Goal: Information Seeking & Learning: Check status

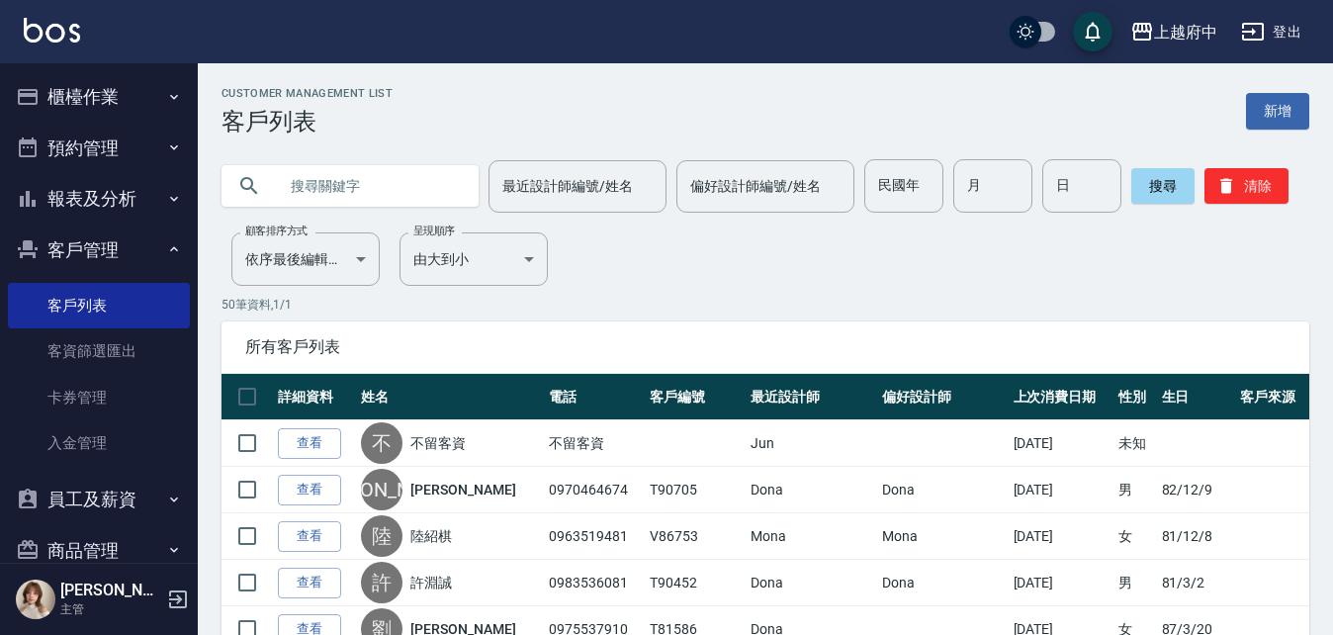
click at [346, 188] on input "text" at bounding box center [370, 185] width 186 height 53
type input "0916295462"
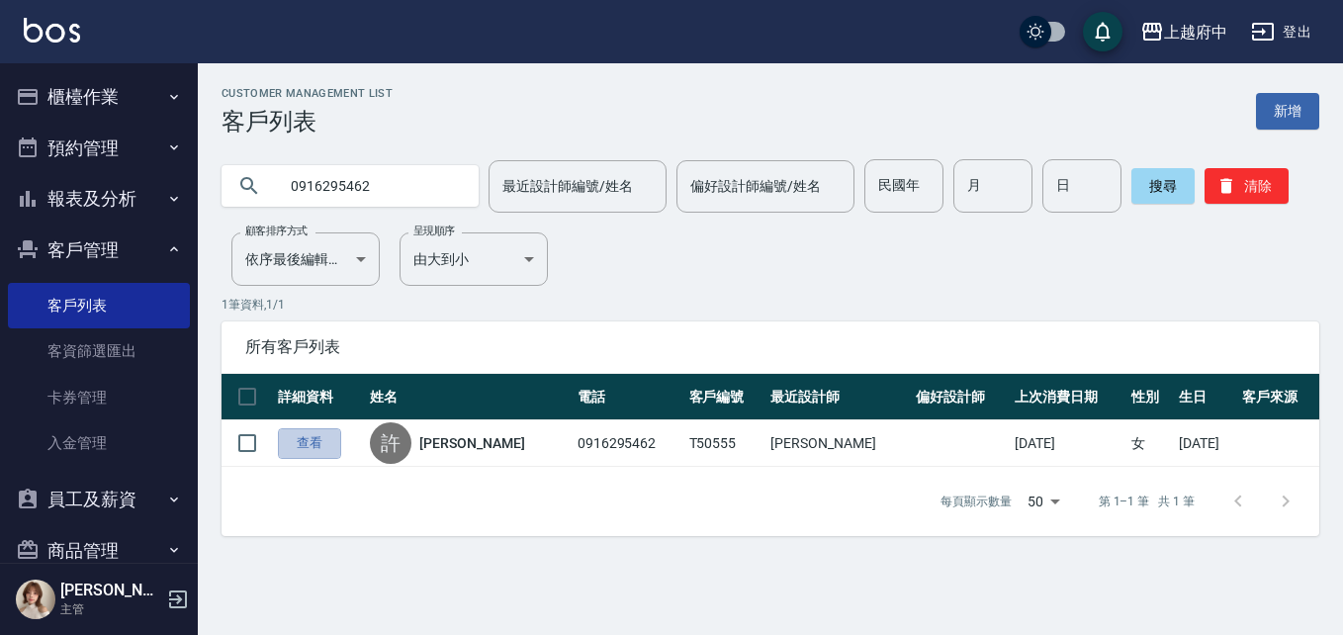
click at [332, 439] on link "查看" at bounding box center [309, 443] width 63 height 31
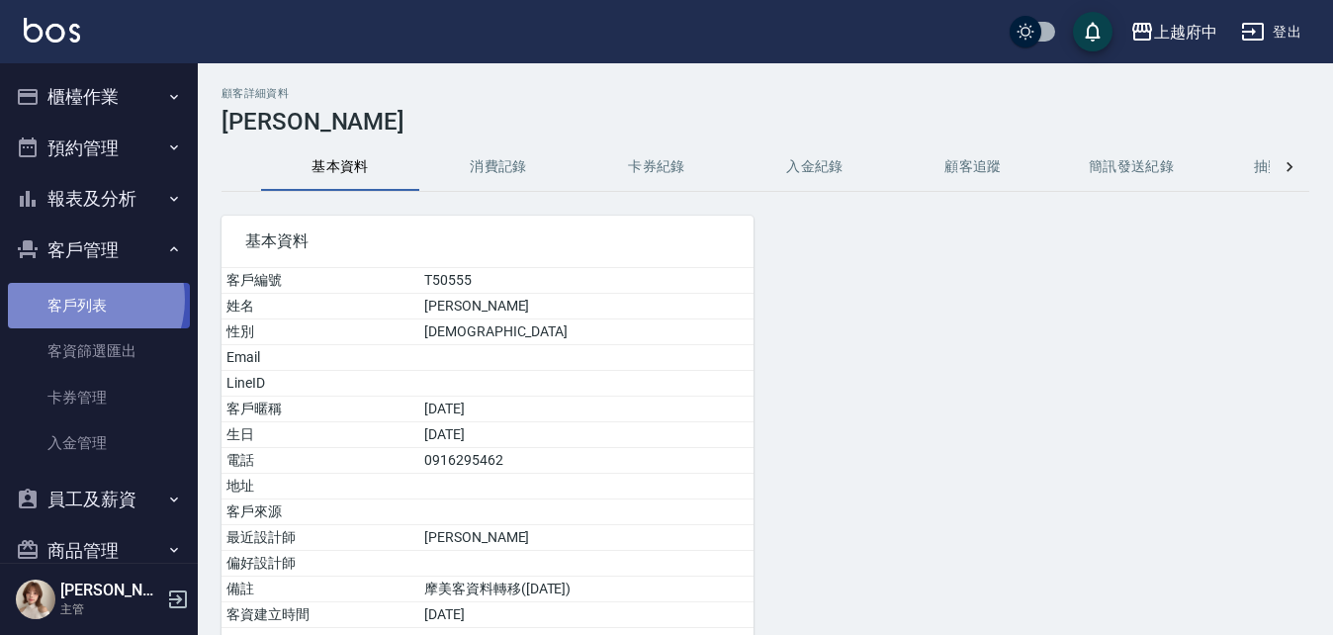
click at [81, 300] on link "客戶列表" at bounding box center [99, 305] width 182 height 45
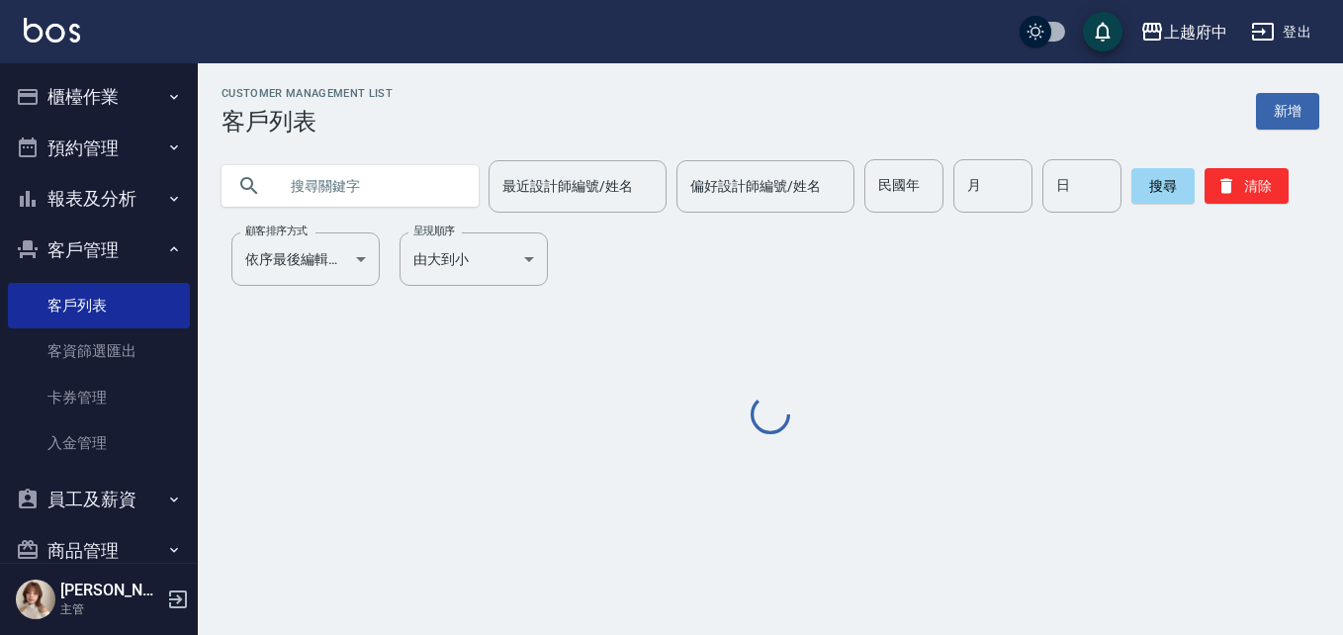
click at [343, 197] on input "text" at bounding box center [370, 185] width 186 height 53
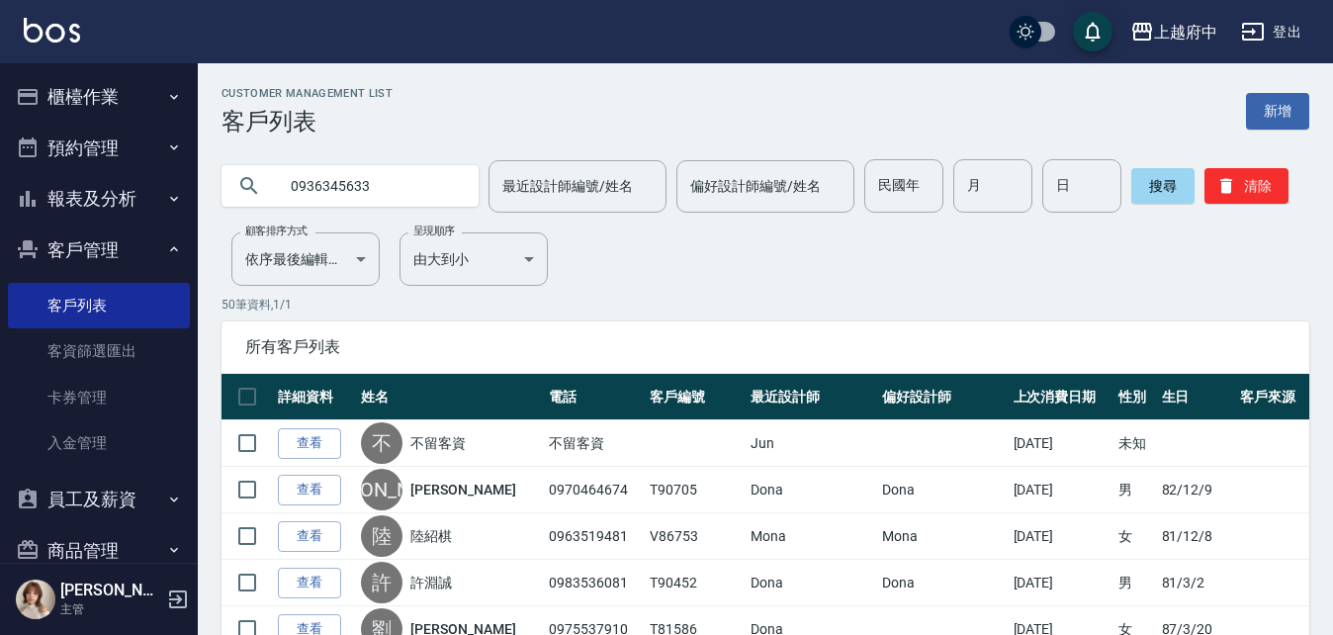
type input "0936345633"
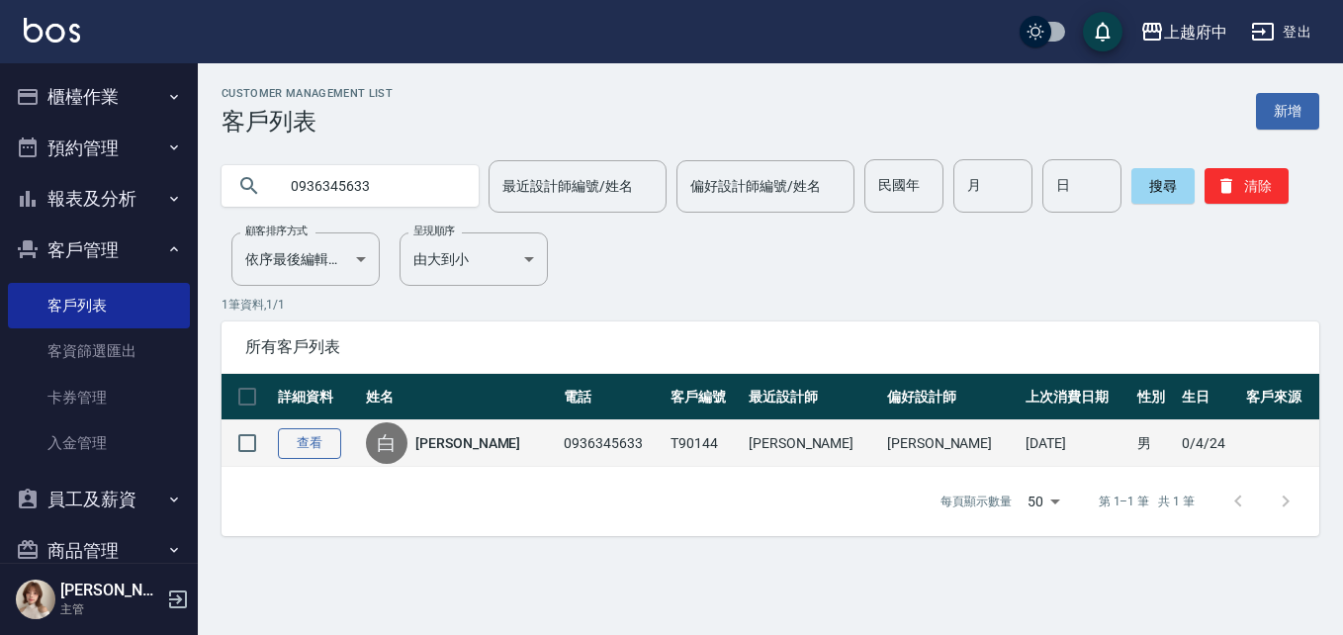
click at [303, 449] on link "查看" at bounding box center [309, 443] width 63 height 31
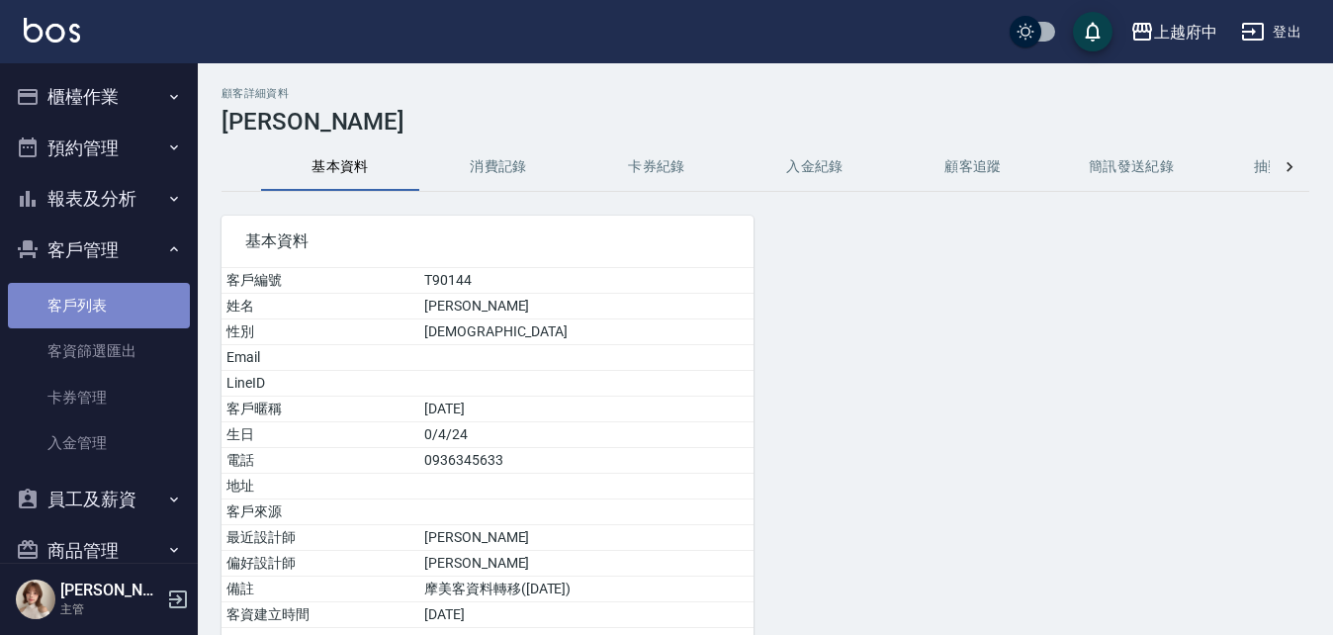
click at [107, 308] on link "客戶列表" at bounding box center [99, 305] width 182 height 45
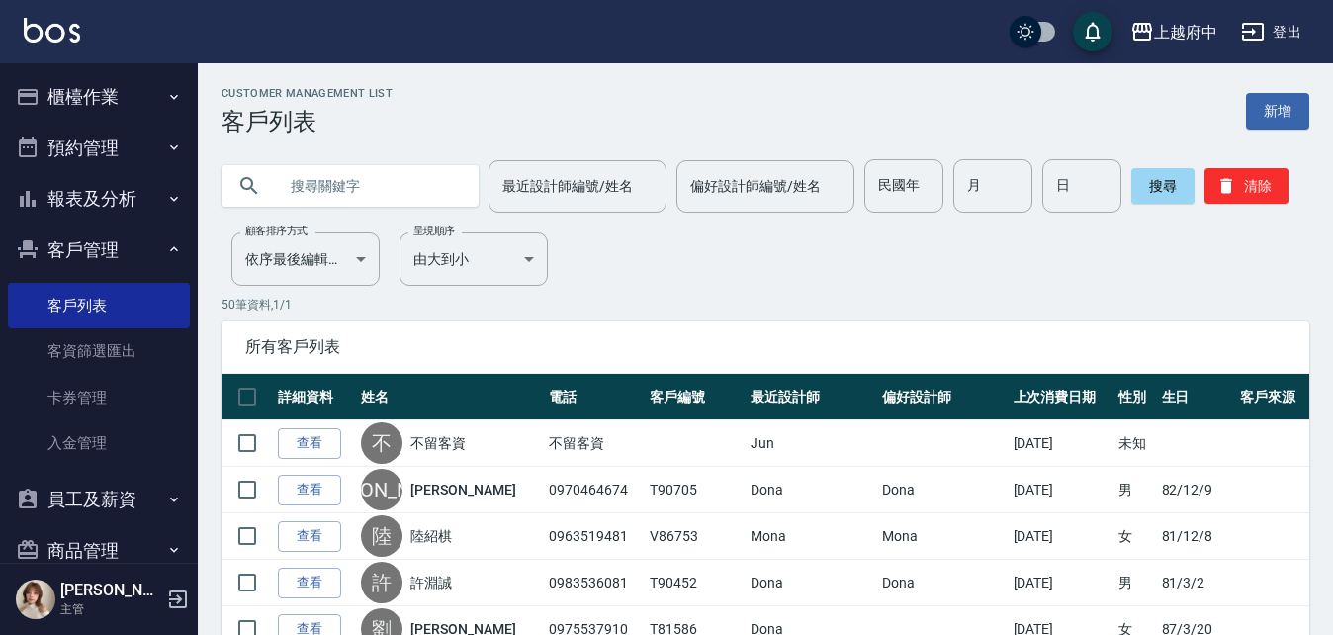
click at [413, 177] on input "text" at bounding box center [370, 185] width 186 height 53
type input "[PERSON_NAME]"
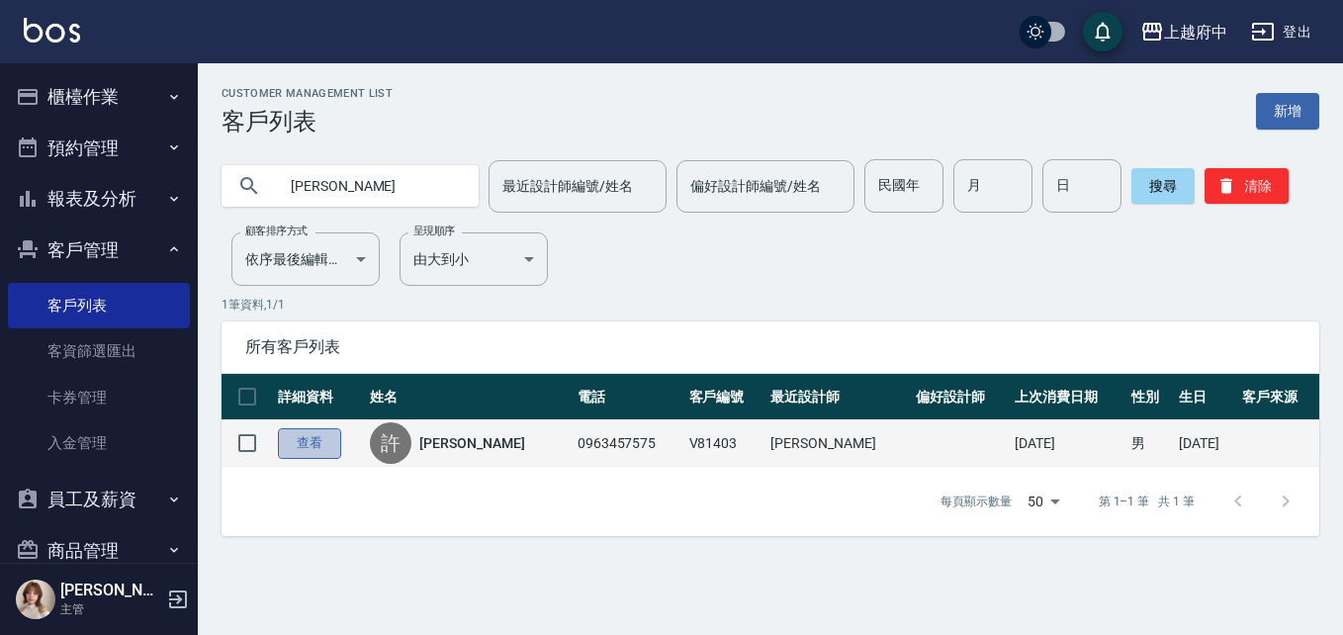
click at [313, 437] on link "查看" at bounding box center [309, 443] width 63 height 31
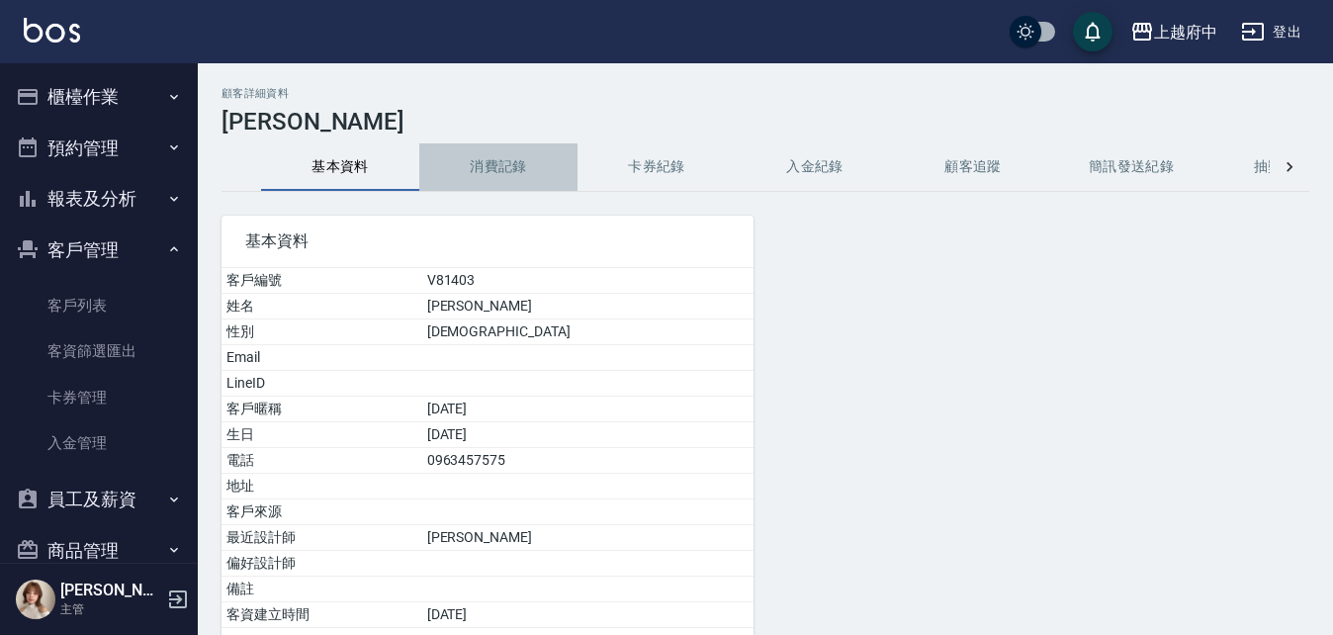
click at [497, 189] on button "消費記錄" at bounding box center [498, 166] width 158 height 47
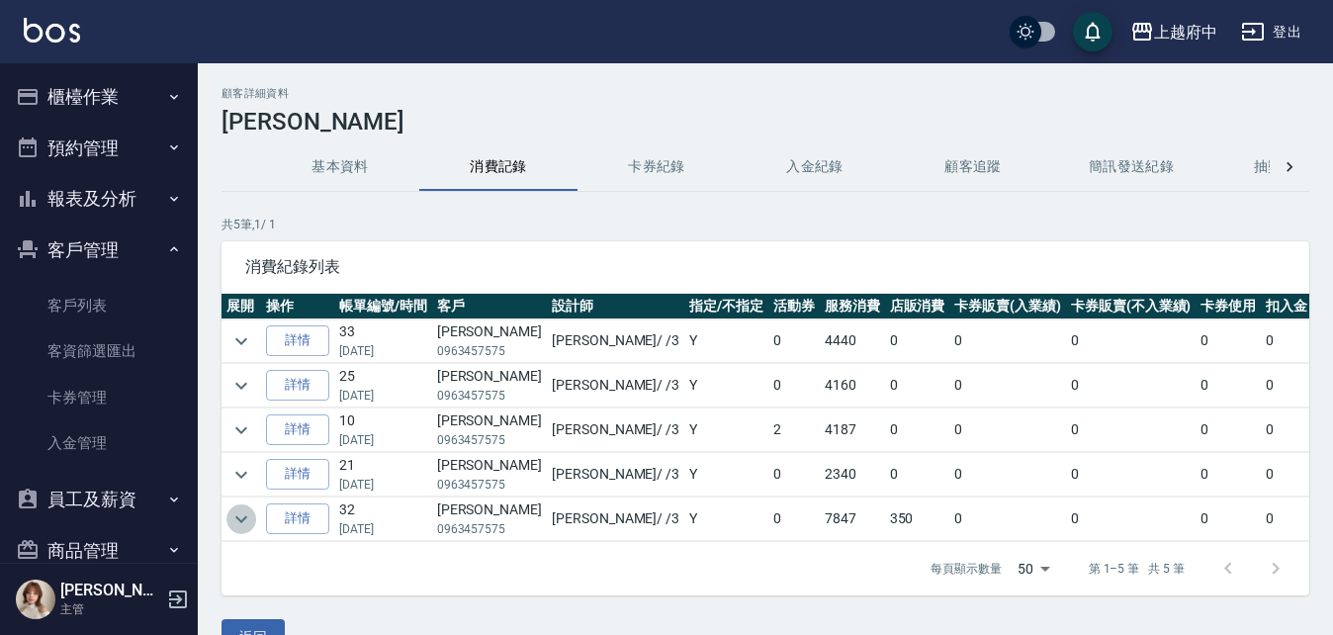
click at [249, 515] on icon "expand row" at bounding box center [241, 519] width 24 height 24
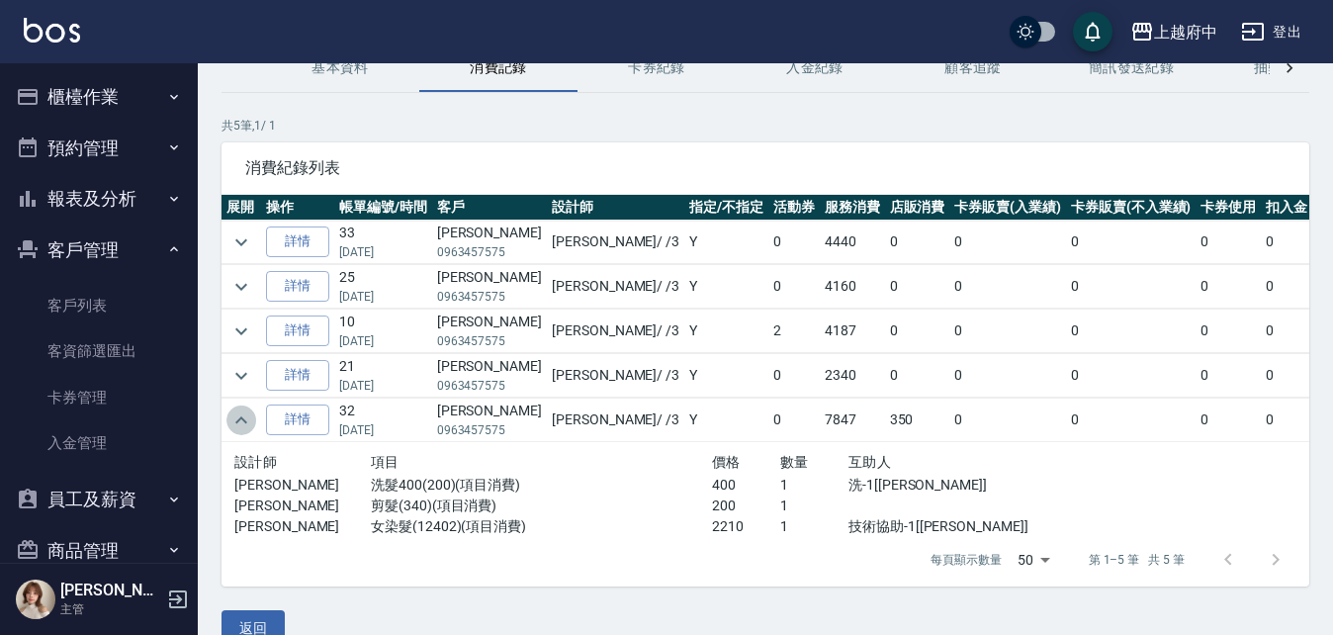
click at [240, 417] on icon "expand row" at bounding box center [241, 419] width 12 height 7
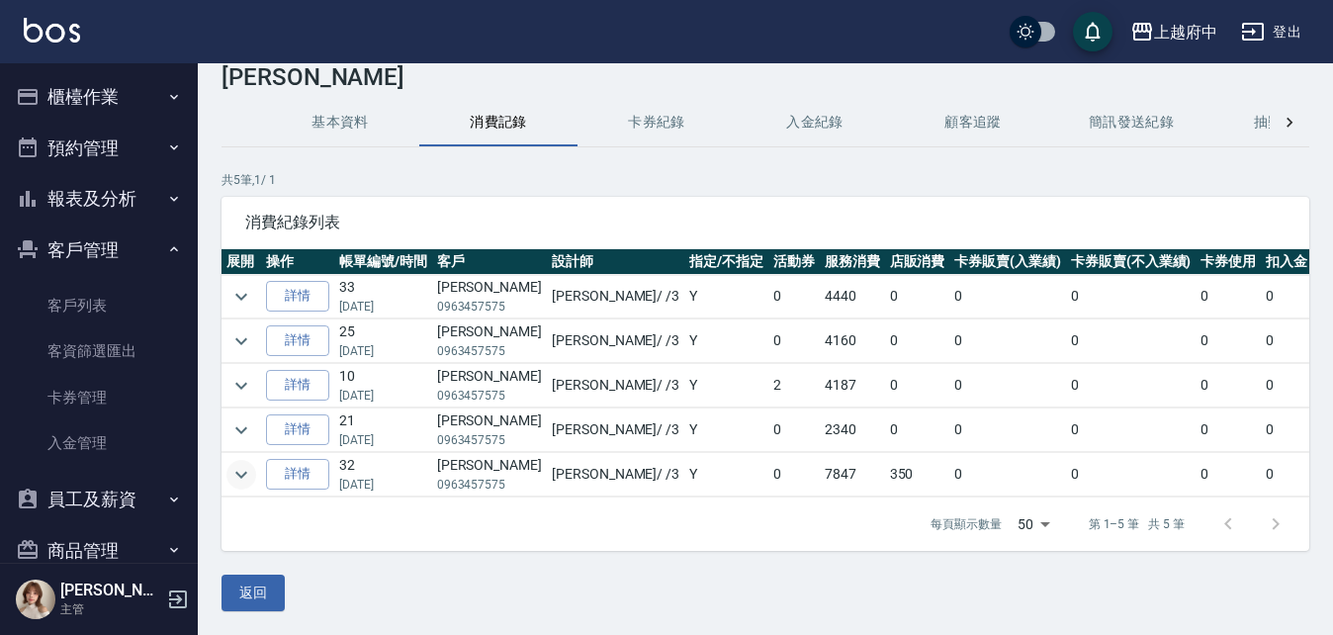
scroll to position [59, 0]
click at [244, 418] on icon "expand row" at bounding box center [241, 430] width 24 height 24
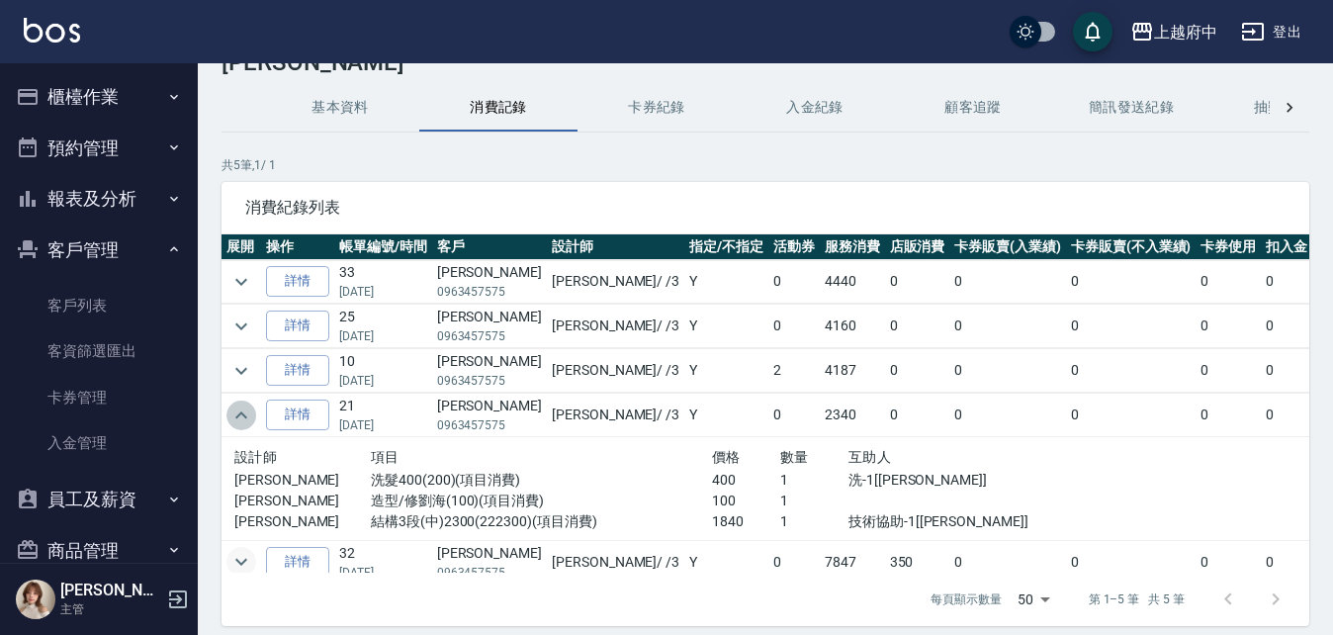
click at [244, 407] on icon "expand row" at bounding box center [241, 415] width 24 height 24
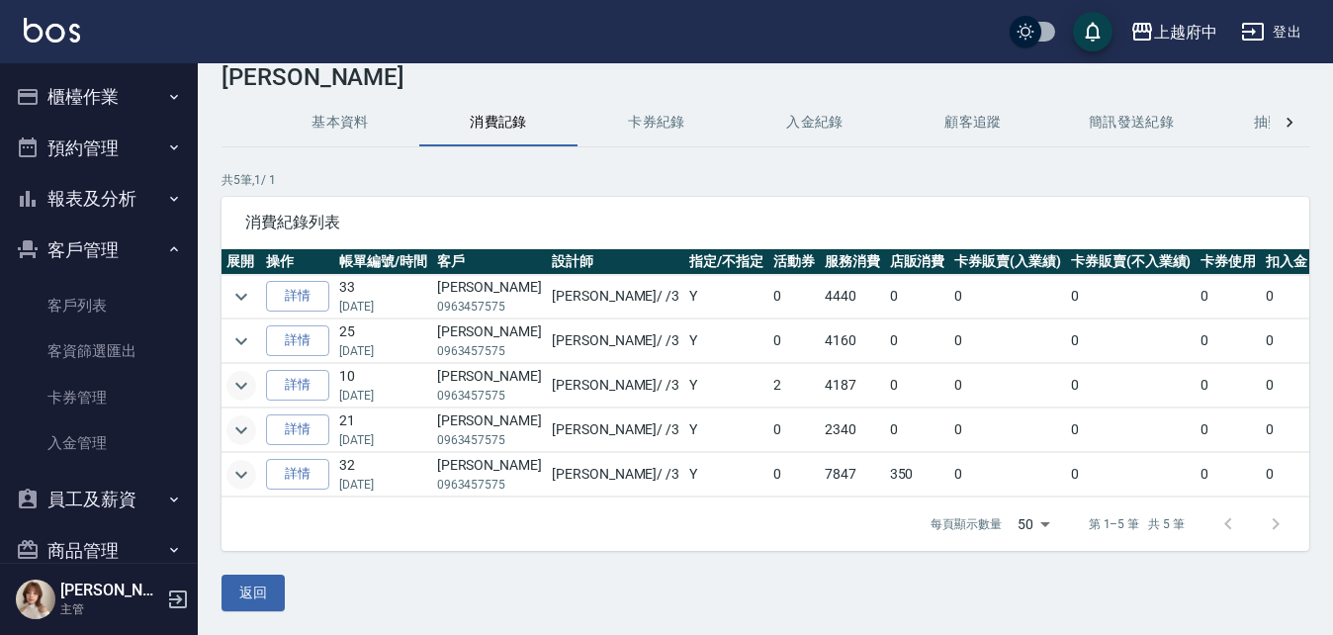
click at [248, 374] on icon "expand row" at bounding box center [241, 386] width 24 height 24
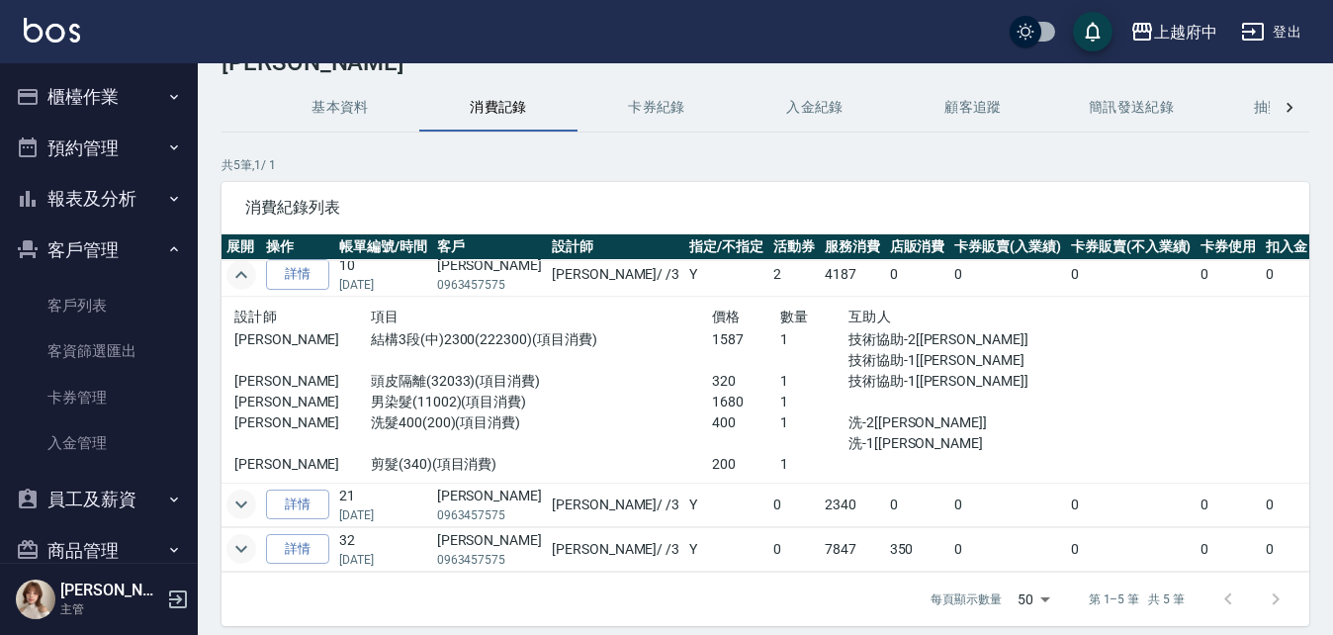
scroll to position [0, 0]
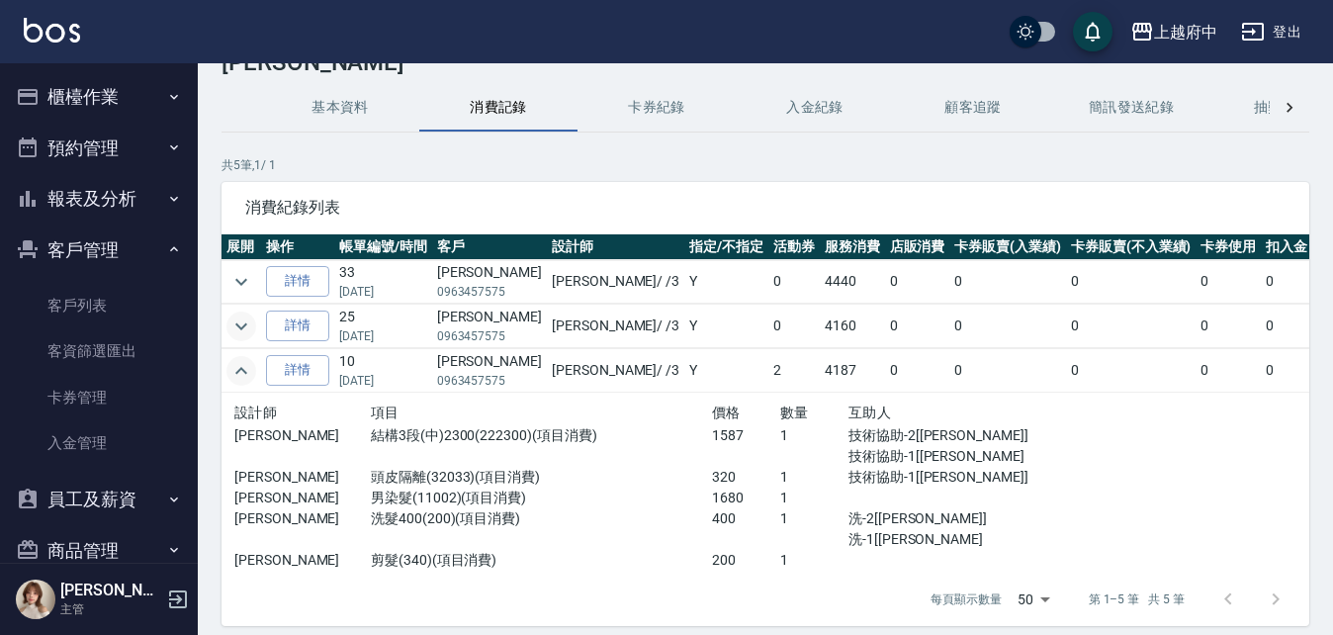
click at [244, 327] on icon "expand row" at bounding box center [241, 326] width 24 height 24
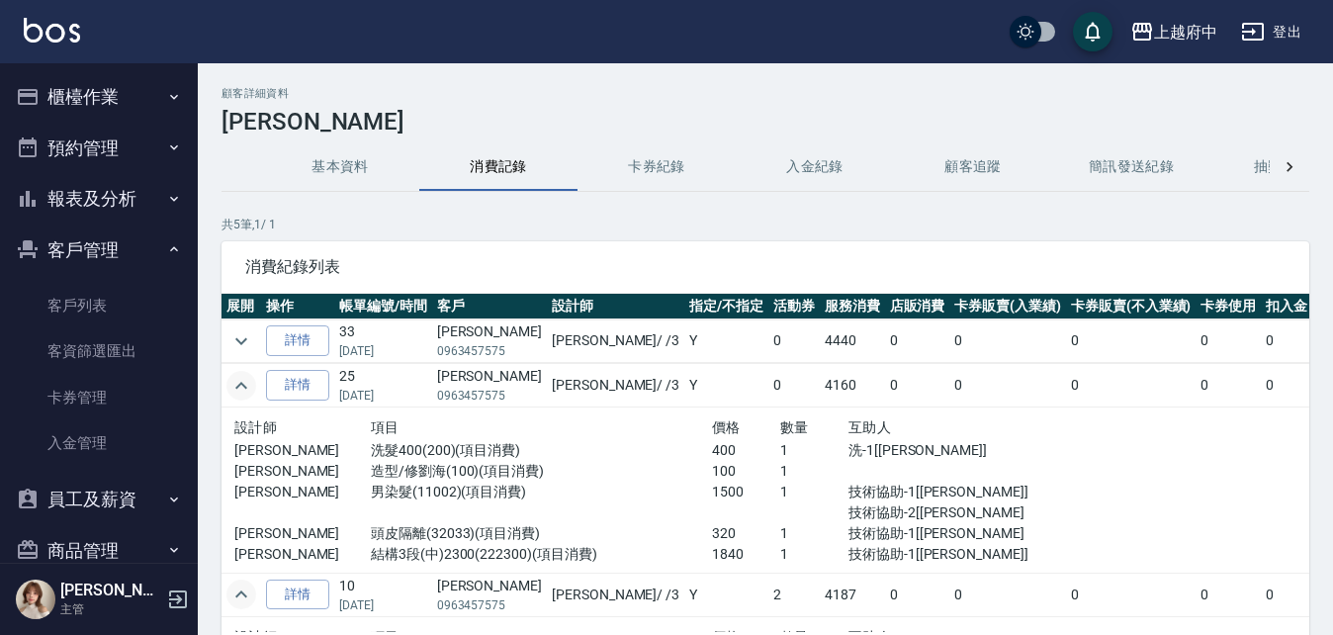
click at [249, 327] on td at bounding box center [242, 341] width 40 height 44
click at [249, 331] on icon "expand row" at bounding box center [241, 341] width 24 height 24
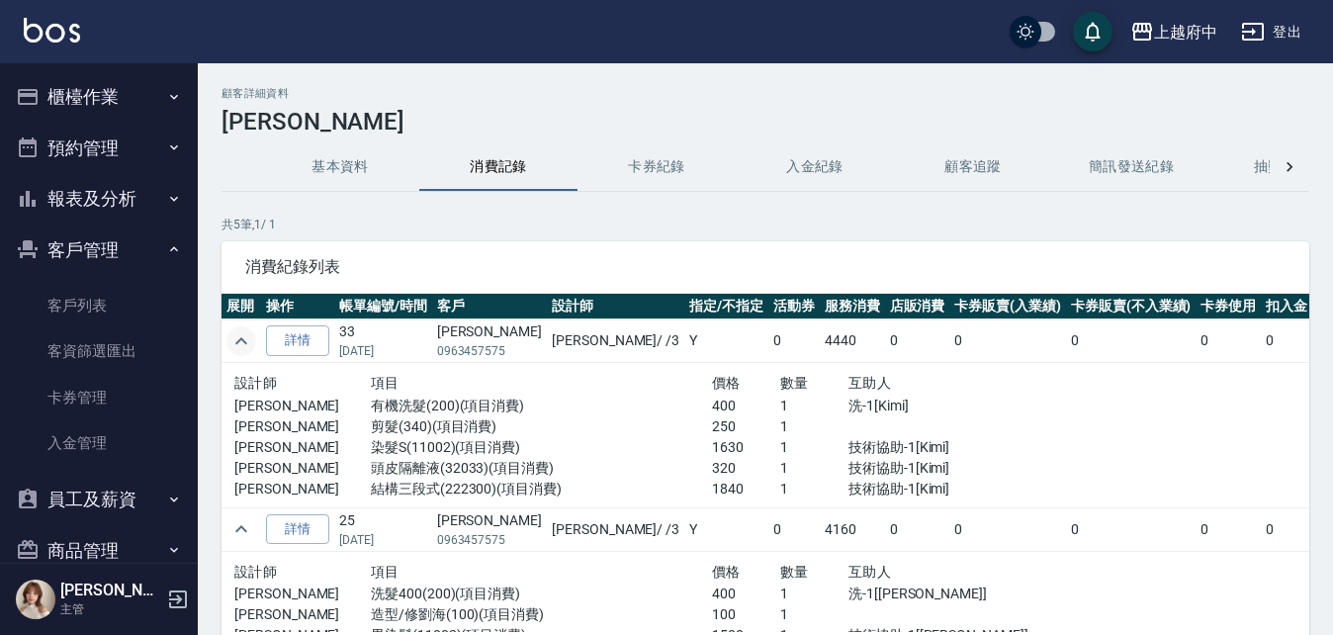
scroll to position [297, 0]
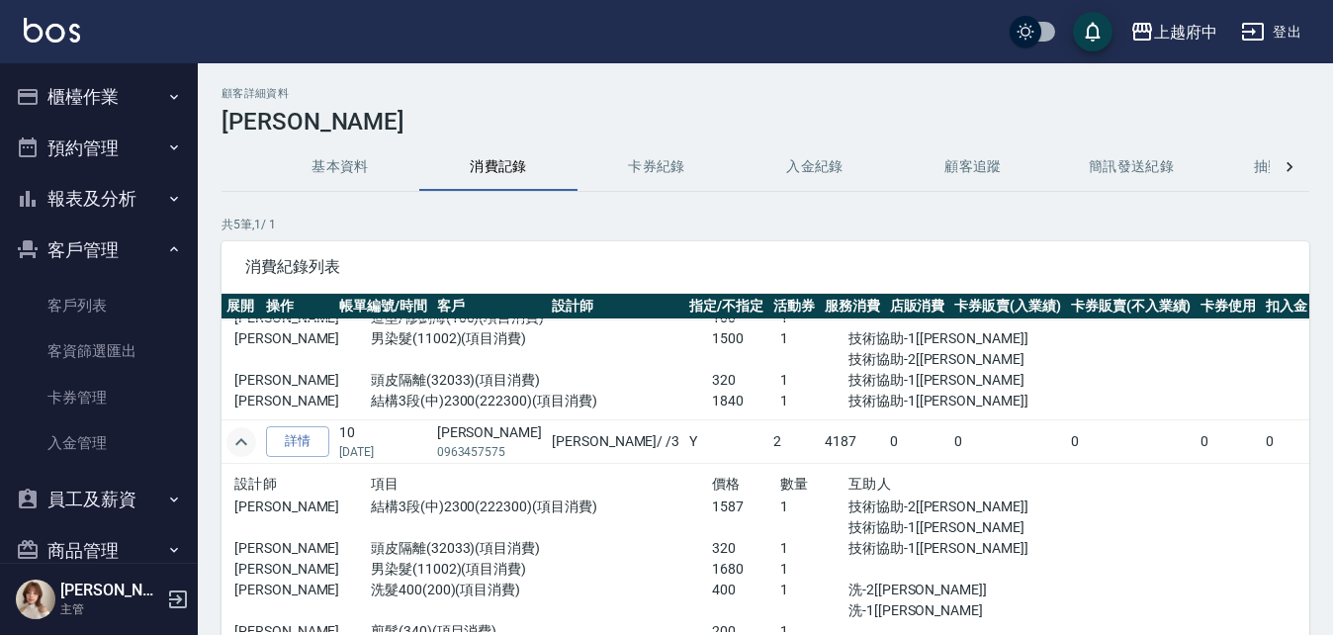
click at [424, 232] on p "共 5 筆, 1 / 1" at bounding box center [766, 225] width 1088 height 18
click at [371, 178] on button "基本資料" at bounding box center [340, 166] width 158 height 47
